Goal: Navigation & Orientation: Find specific page/section

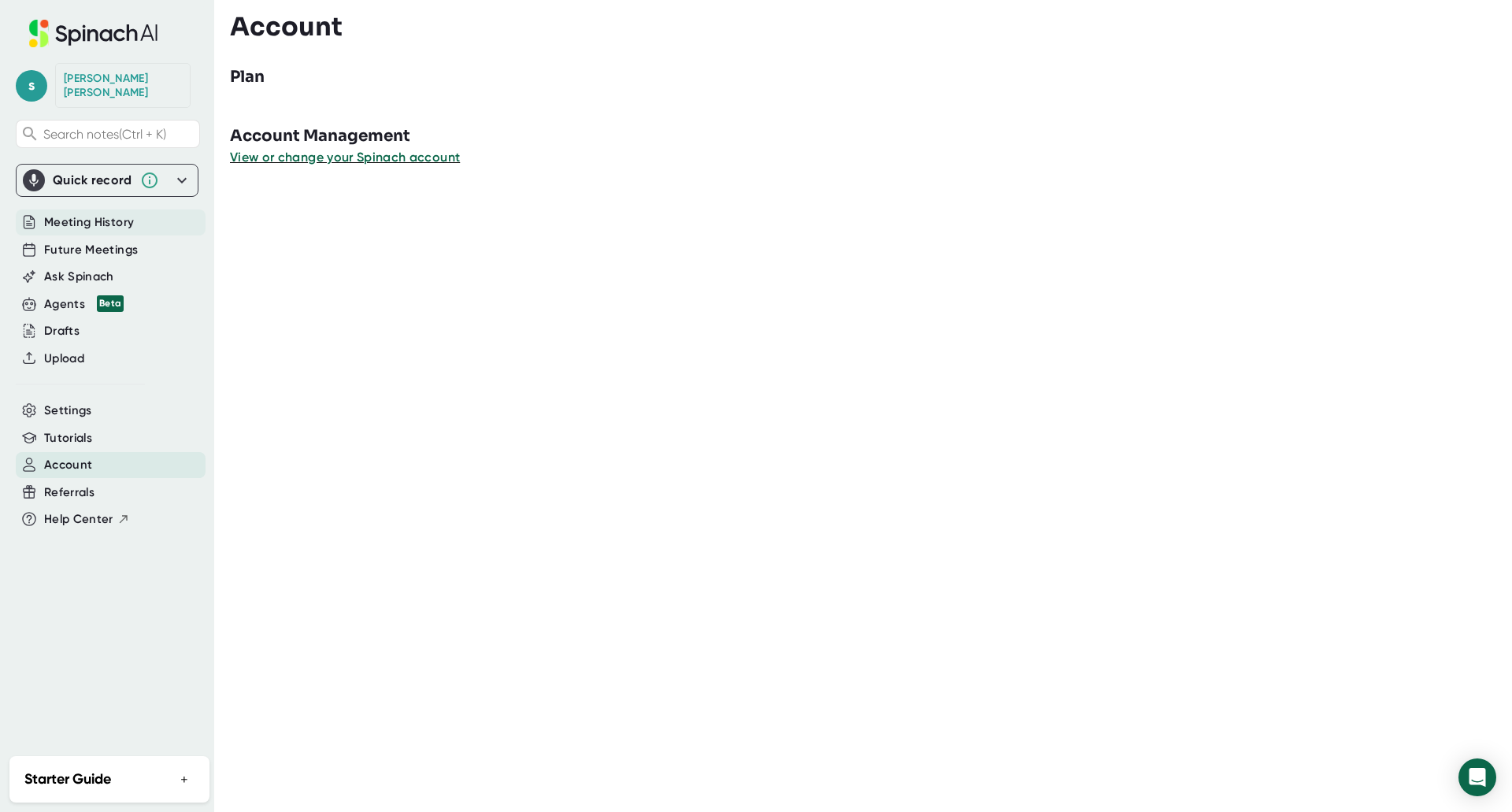
click at [100, 213] on span "Meeting History" at bounding box center [89, 222] width 90 height 18
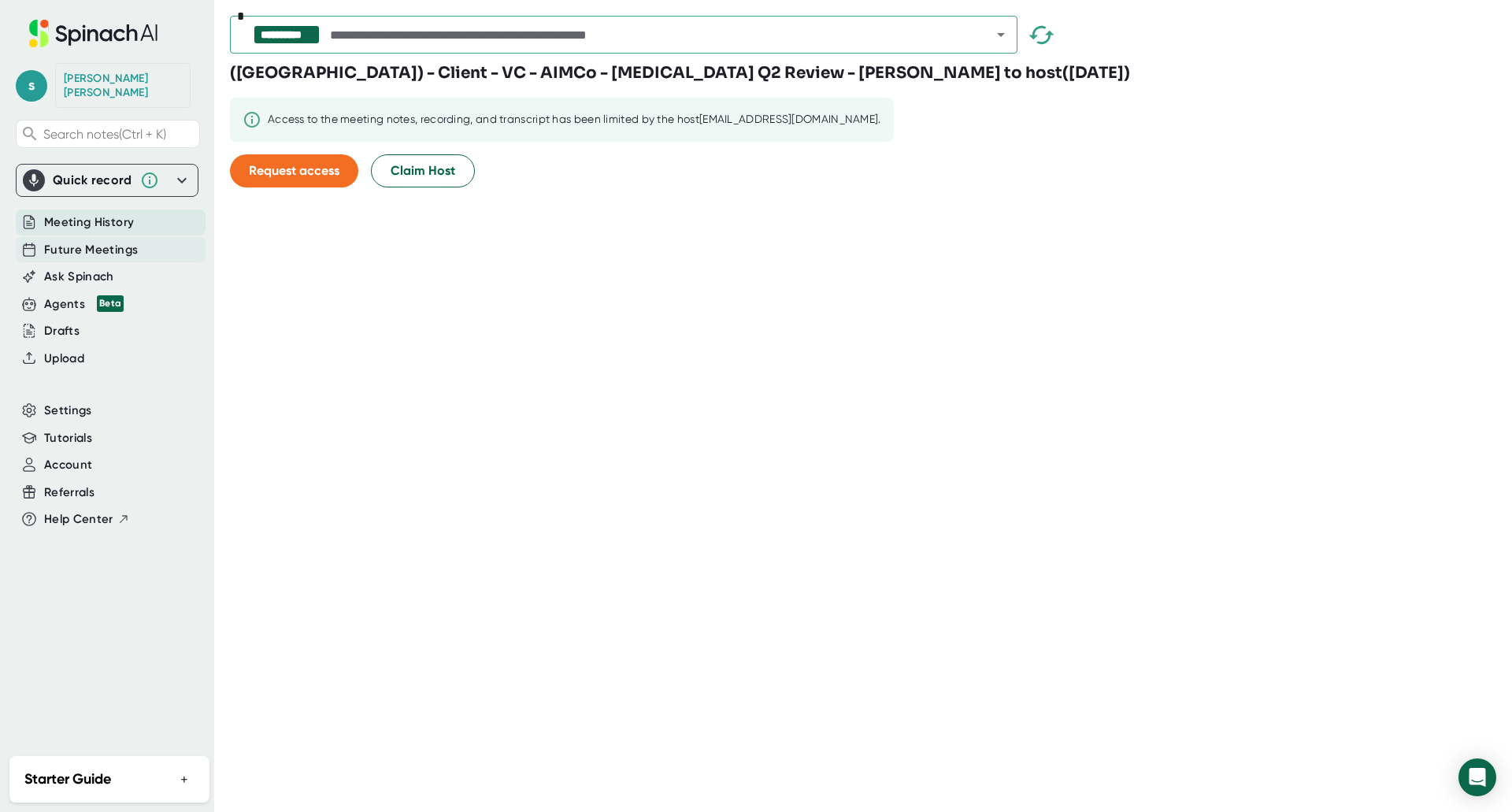
click at [100, 241] on span "Future Meetings" at bounding box center [91, 250] width 94 height 18
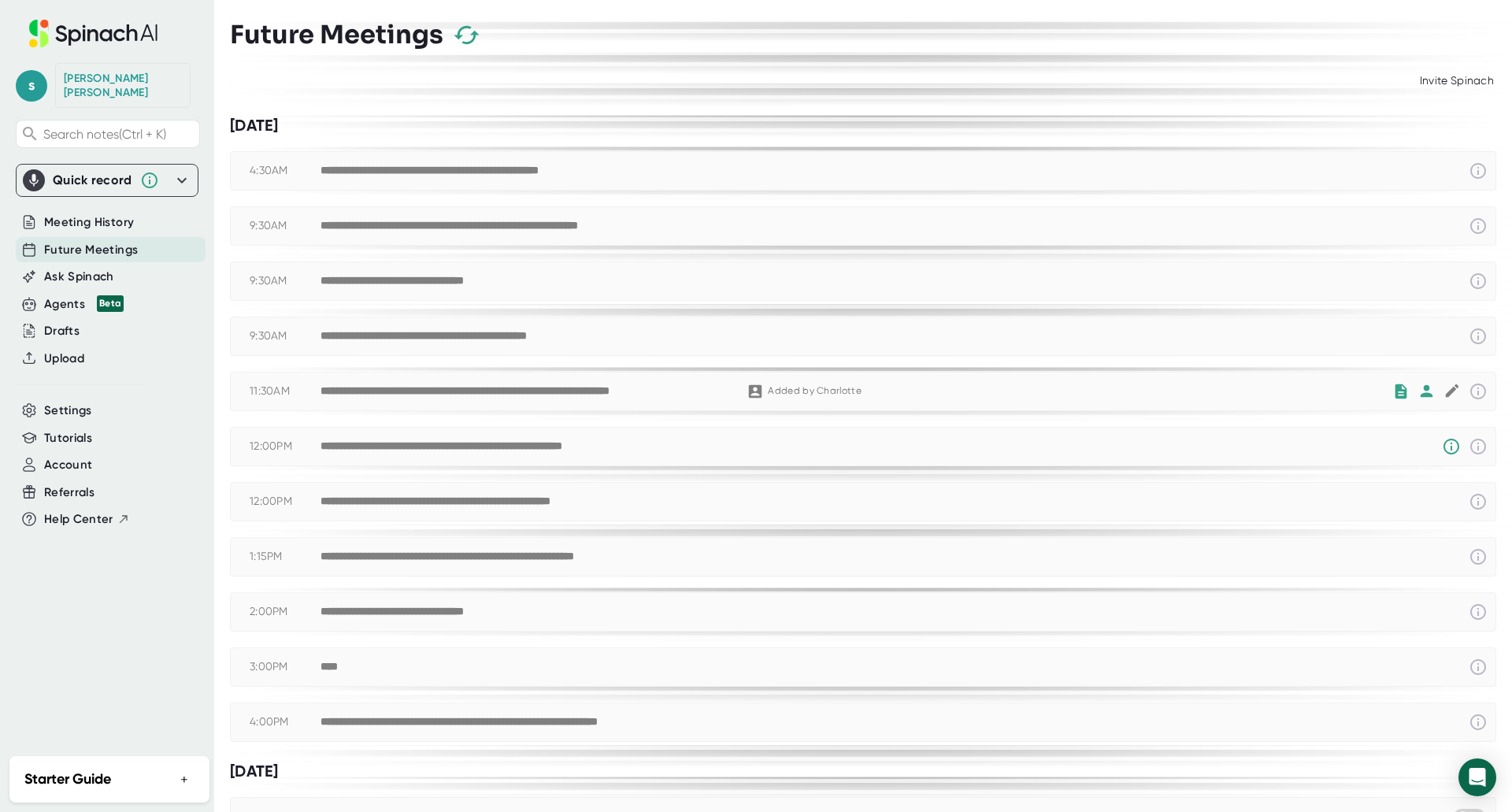
click at [503, 450] on div "**********" at bounding box center [487, 446] width 333 height 14
click at [1443, 442] on icon at bounding box center [1451, 446] width 16 height 16
